Goal: Obtain resource: Download file/media

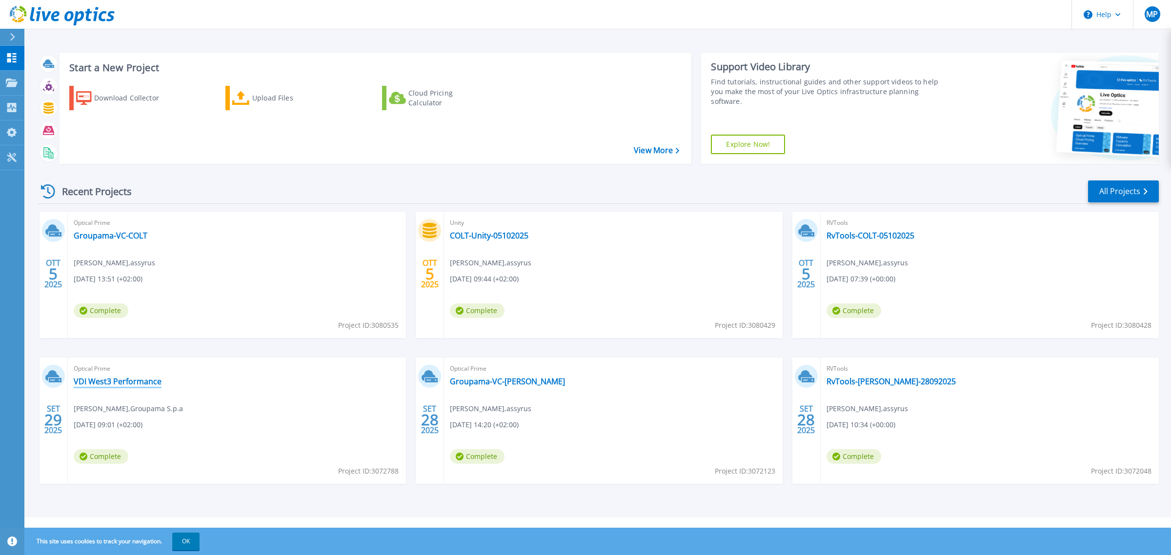
click at [112, 380] on link "VDI West3 Performance" at bounding box center [118, 382] width 88 height 10
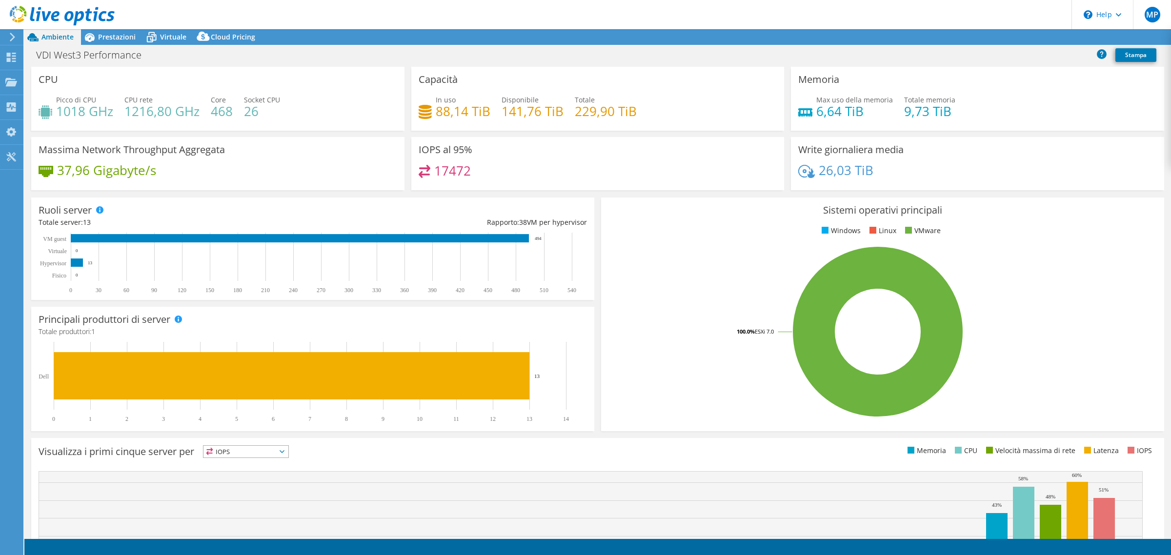
select select "USD"
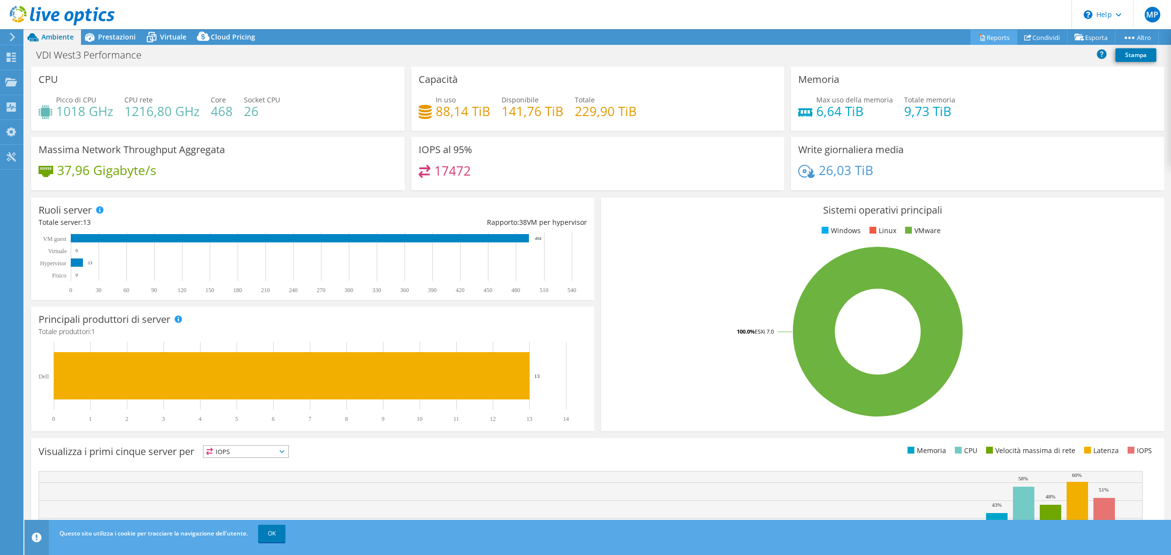
click at [994, 38] on link "Reports" at bounding box center [994, 37] width 47 height 15
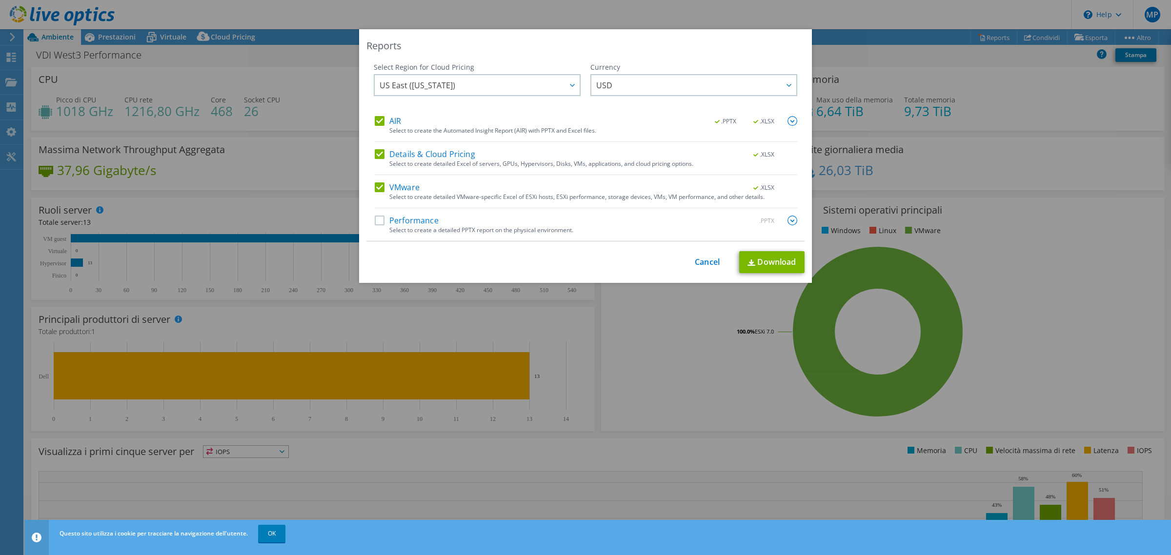
click at [375, 118] on label "AIR" at bounding box center [388, 121] width 26 height 10
click at [0, 0] on input "AIR" at bounding box center [0, 0] width 0 height 0
click at [375, 157] on label "Details & Cloud Pricing" at bounding box center [425, 154] width 101 height 10
click at [0, 0] on input "Details & Cloud Pricing" at bounding box center [0, 0] width 0 height 0
click at [791, 223] on img at bounding box center [793, 221] width 10 height 10
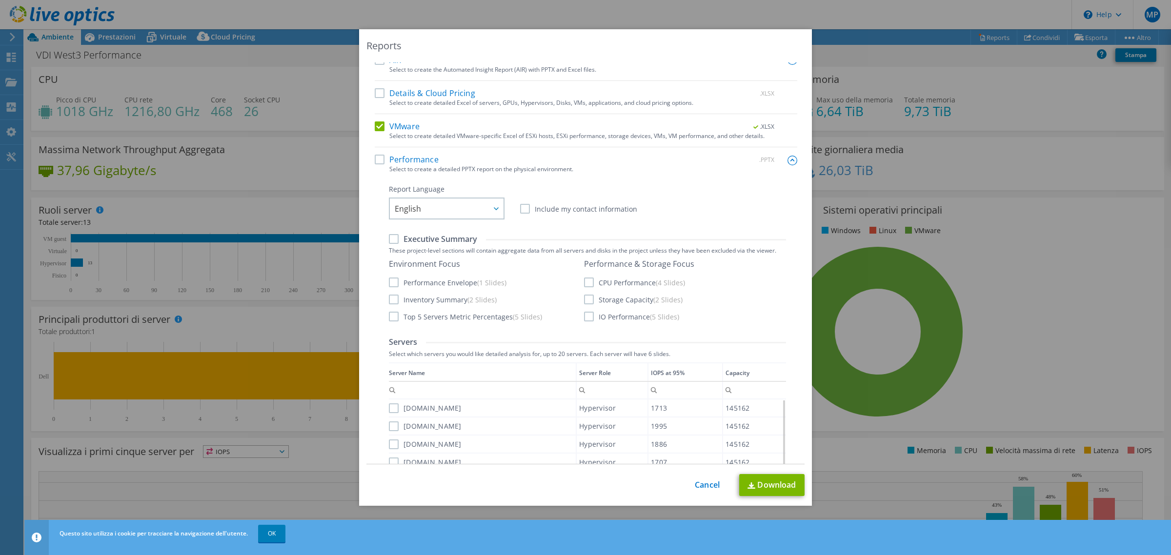
scroll to position [122, 0]
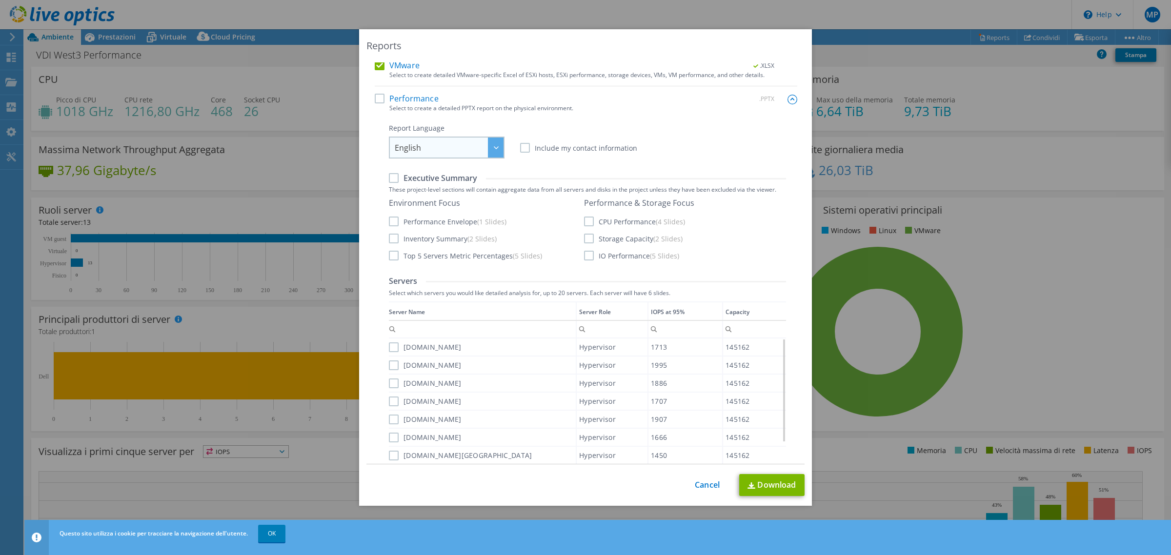
click at [488, 146] on div at bounding box center [496, 148] width 16 height 20
click at [726, 147] on div "Report Language English Deutsch Español Français Italiano Polski Português Русс…" at bounding box center [587, 140] width 397 height 35
click at [389, 180] on label "Executive Summary" at bounding box center [433, 178] width 88 height 11
click at [0, 0] on input "Executive Summary" at bounding box center [0, 0] width 0 height 0
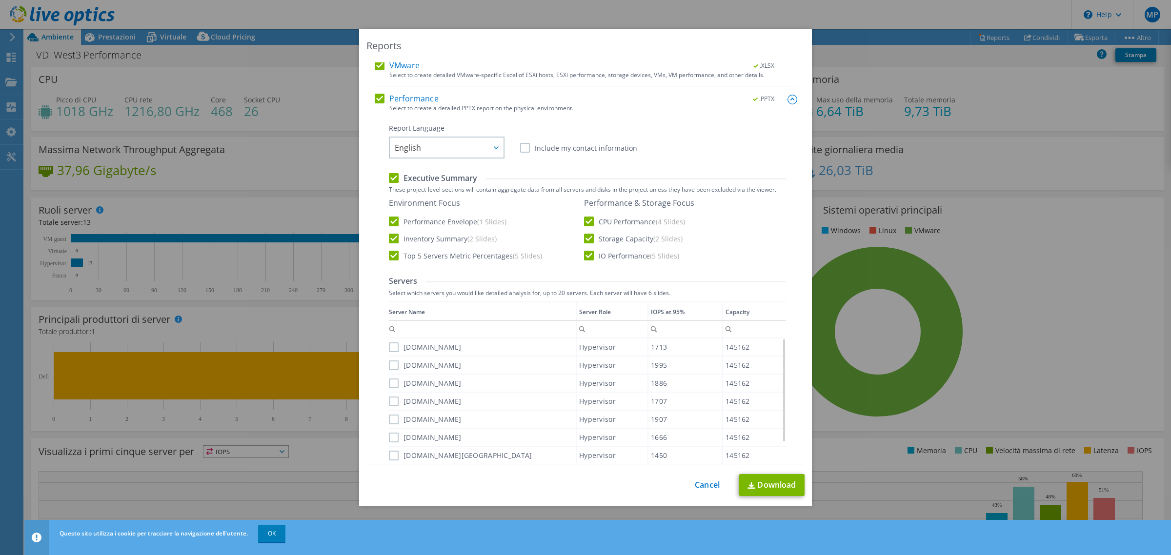
scroll to position [305, 0]
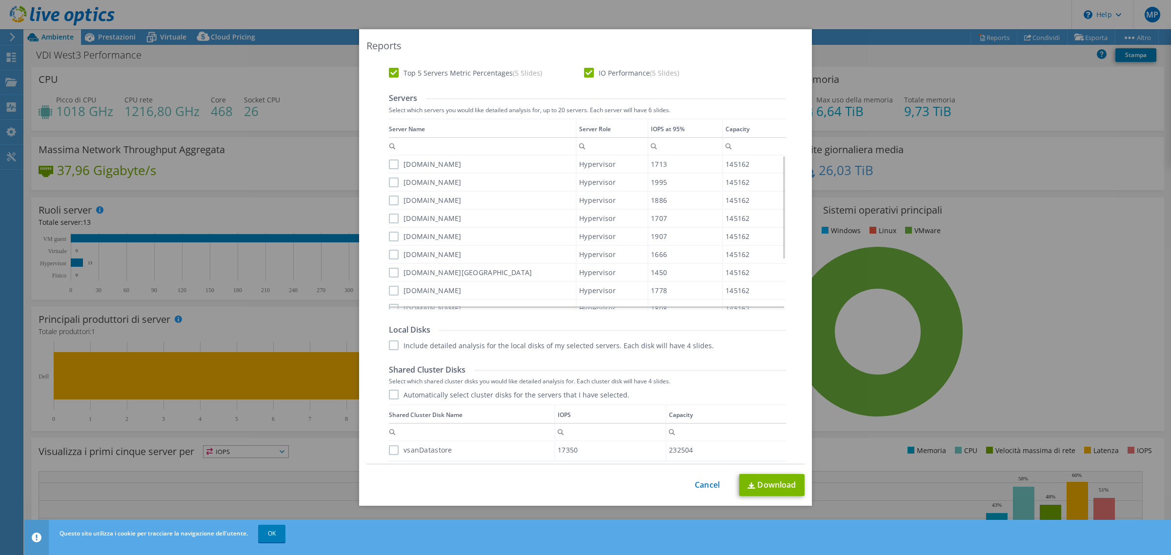
click at [389, 166] on label "esxi-485011.e658da1f.europe-west3.gve.goog" at bounding box center [425, 165] width 73 height 10
click at [0, 0] on input "esxi-485011.e658da1f.europe-west3.gve.goog" at bounding box center [0, 0] width 0 height 0
click at [391, 182] on label "esxi-465872.e658da1f.europe-west3.gve.goog" at bounding box center [425, 183] width 73 height 10
click at [0, 0] on input "esxi-465872.e658da1f.europe-west3.gve.goog" at bounding box center [0, 0] width 0 height 0
click at [391, 201] on label "esxi-465617.e658da1f.europe-west3.gve.goog" at bounding box center [425, 201] width 73 height 10
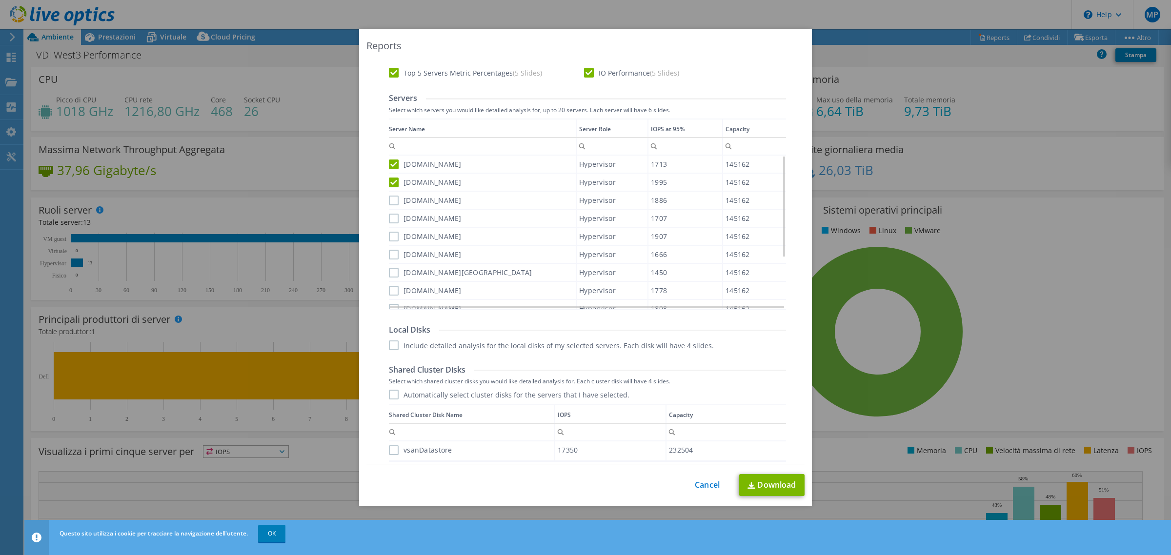
click at [0, 0] on input "esxi-465617.e658da1f.europe-west3.gve.goog" at bounding box center [0, 0] width 0 height 0
click at [389, 218] on label "esxi-306484.e658da1f.europe-west3.gve.goog" at bounding box center [425, 219] width 73 height 10
click at [0, 0] on input "esxi-306484.e658da1f.europe-west3.gve.goog" at bounding box center [0, 0] width 0 height 0
click at [389, 233] on label "esxi-347163.e658da1f.europe-west3.gve.goog" at bounding box center [425, 237] width 73 height 10
click at [0, 0] on input "esxi-347163.e658da1f.europe-west3.gve.goog" at bounding box center [0, 0] width 0 height 0
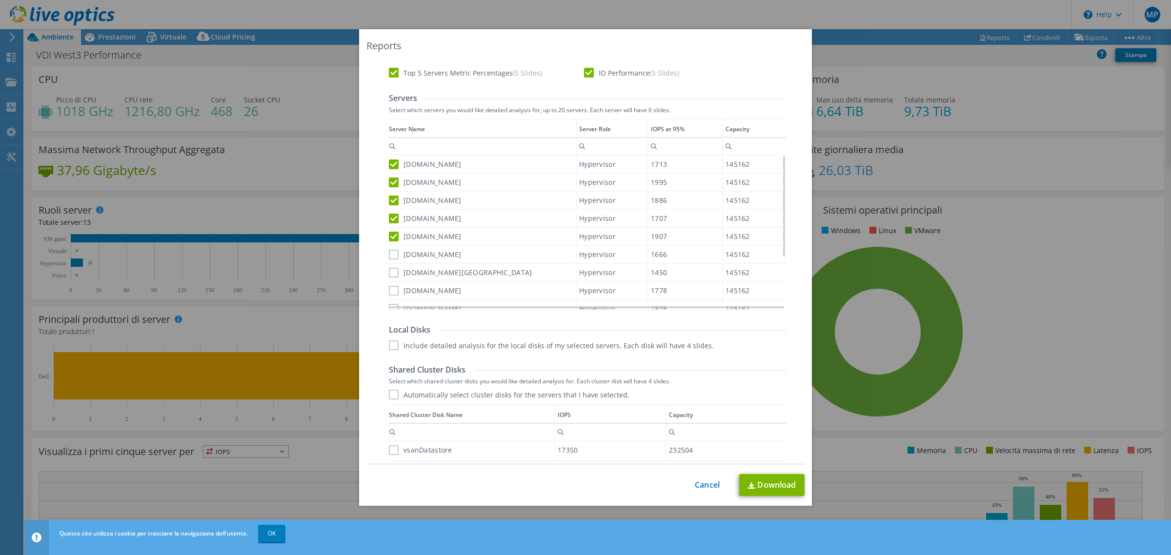
click at [390, 250] on label "esxi-122737.e658da1f.europe-west3.gve.goog" at bounding box center [425, 255] width 73 height 10
click at [0, 0] on input "esxi-122737.e658da1f.europe-west3.gve.goog" at bounding box center [0, 0] width 0 height 0
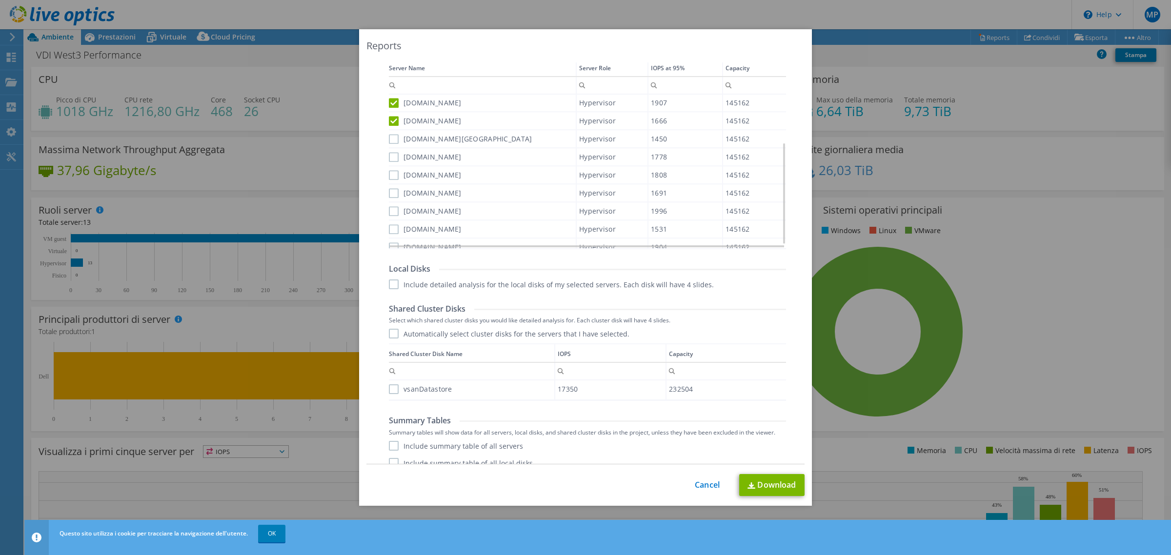
click at [391, 137] on label "esxi-153946.e658da1f.europe-west3.gve.goog" at bounding box center [460, 139] width 143 height 10
click at [0, 0] on input "esxi-153946.e658da1f.europe-west3.gve.goog" at bounding box center [0, 0] width 0 height 0
click at [389, 152] on label "esxi-81805.e658da1f.europe-west3.gve.goog" at bounding box center [425, 157] width 73 height 10
click at [0, 0] on input "esxi-81805.e658da1f.europe-west3.gve.goog" at bounding box center [0, 0] width 0 height 0
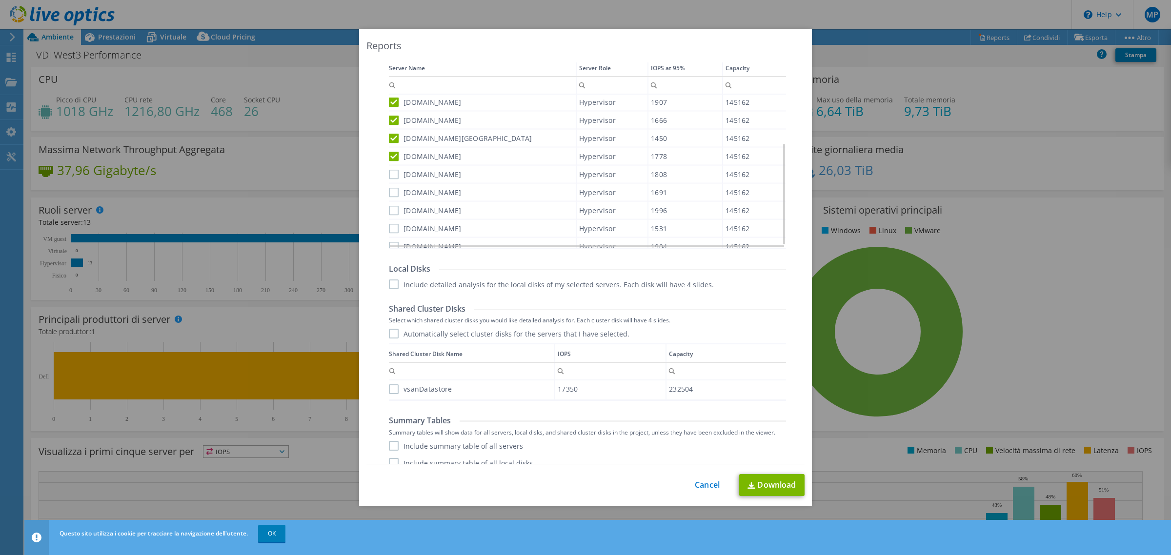
click at [389, 170] on label "esxi-439710.e658da1f.europe-west3.gve.goog" at bounding box center [425, 174] width 73 height 10
click at [0, 0] on input "esxi-439710.e658da1f.europe-west3.gve.goog" at bounding box center [0, 0] width 0 height 0
click at [391, 193] on label "esxi-471655.e658da1f.europe-west3.gve.goog" at bounding box center [425, 192] width 73 height 10
click at [0, 0] on input "esxi-471655.e658da1f.europe-west3.gve.goog" at bounding box center [0, 0] width 0 height 0
click at [389, 205] on label "esxi-468682.e658da1f.europe-west3.gve.goog" at bounding box center [425, 210] width 73 height 10
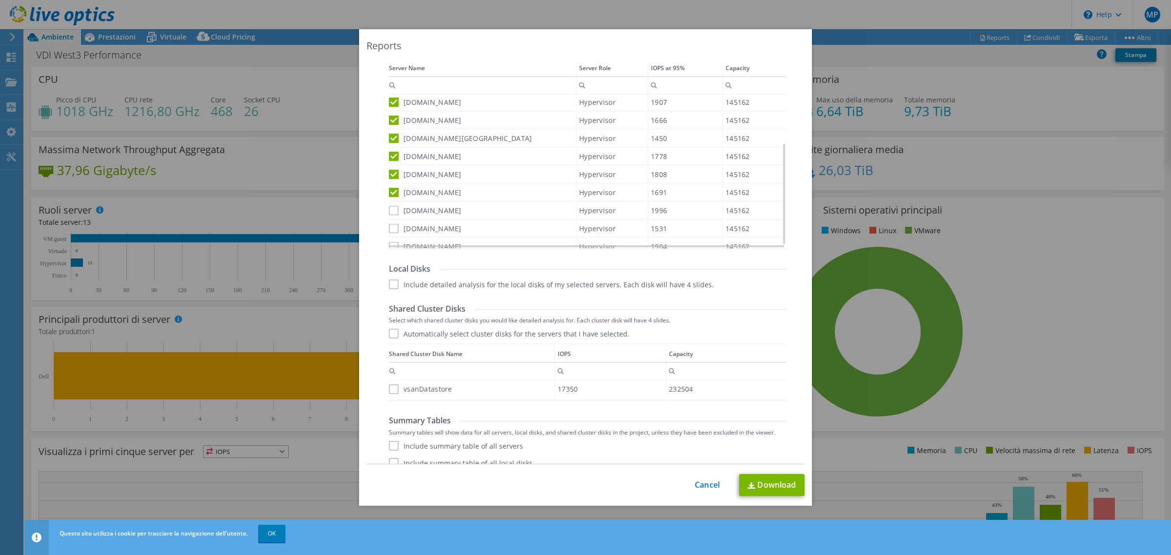
click at [0, 0] on input "esxi-468682.e658da1f.europe-west3.gve.goog" at bounding box center [0, 0] width 0 height 0
click at [390, 226] on label "esxi-437550.e658da1f.europe-west3.gve.goog" at bounding box center [425, 229] width 73 height 10
click at [0, 0] on input "esxi-437550.e658da1f.europe-west3.gve.goog" at bounding box center [0, 0] width 0 height 0
click at [390, 242] on label "esxi-485010.e658da1f.europe-west3.gve.goog" at bounding box center [425, 247] width 73 height 10
click at [0, 0] on input "esxi-485010.e658da1f.europe-west3.gve.goog" at bounding box center [0, 0] width 0 height 0
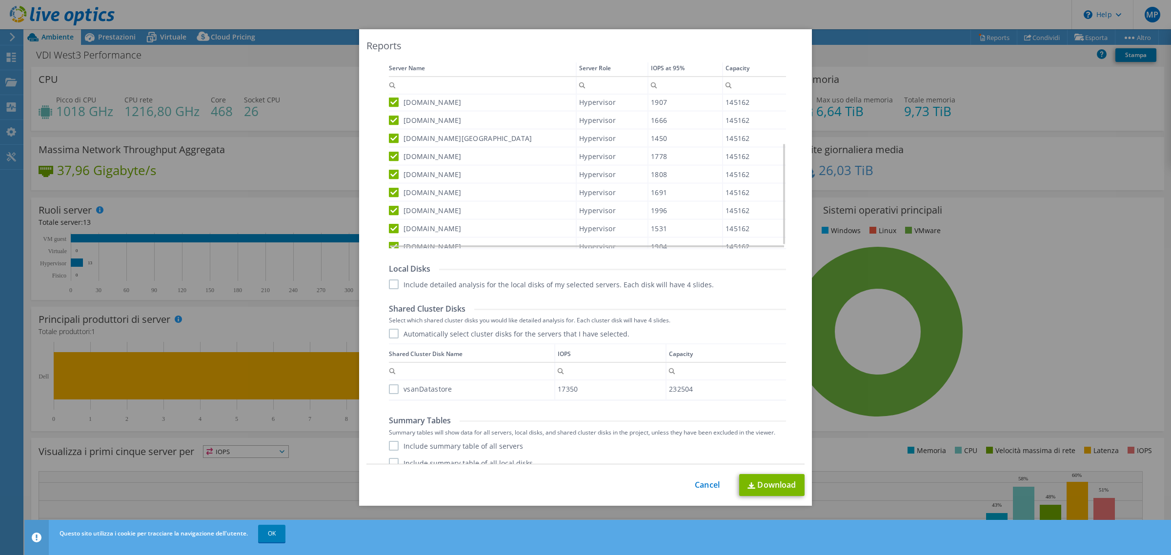
scroll to position [393, 0]
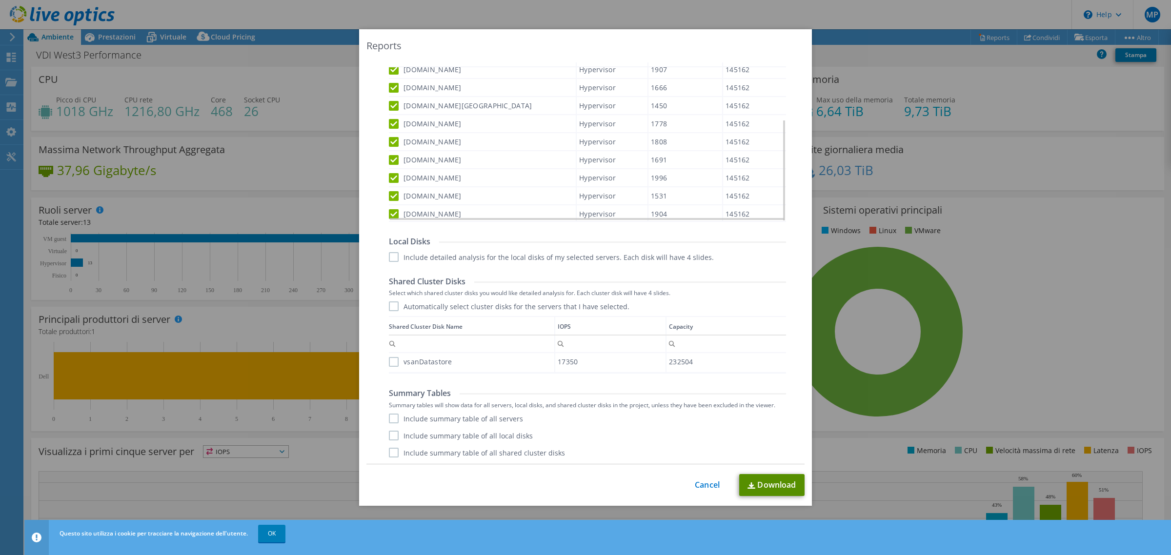
click at [766, 487] on link "Download" at bounding box center [771, 485] width 65 height 22
drag, startPoint x: 703, startPoint y: 483, endPoint x: 740, endPoint y: 445, distance: 53.5
click at [703, 483] on link "Cancel" at bounding box center [707, 485] width 25 height 9
